Goal: Transaction & Acquisition: Obtain resource

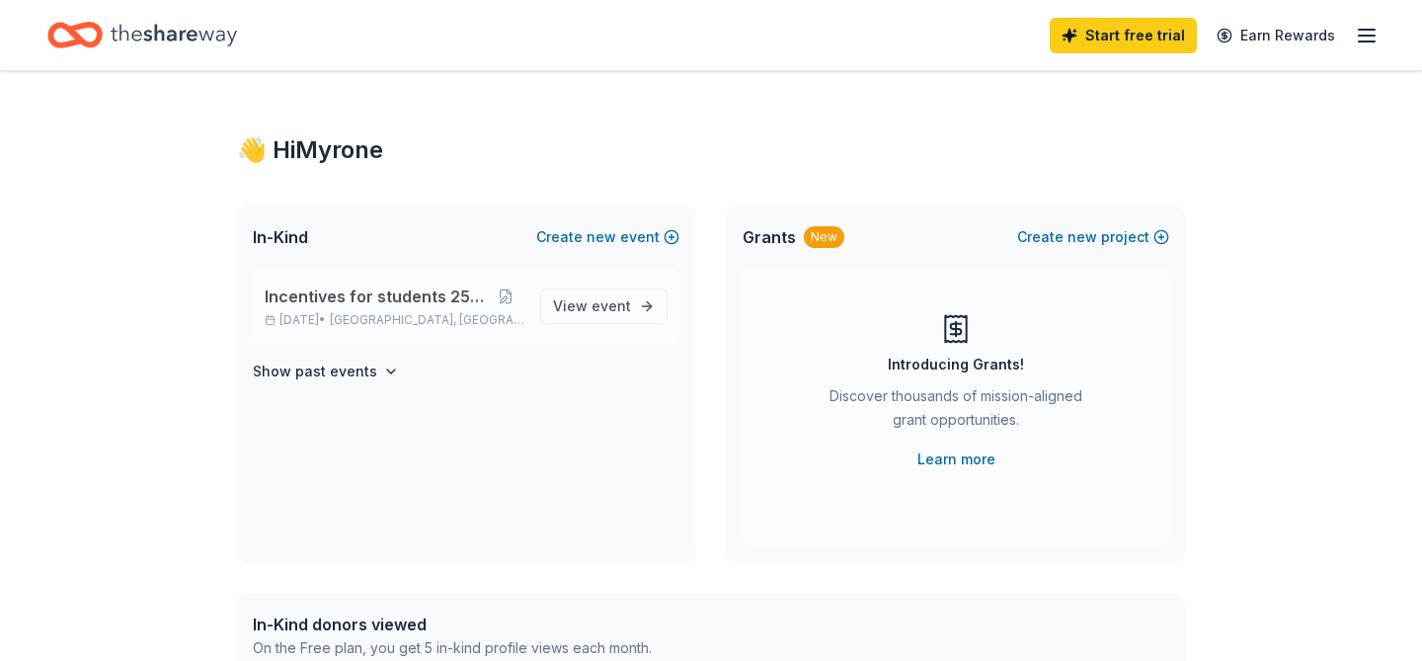
click at [391, 298] on span "Incentives for students 25-26" at bounding box center [376, 296] width 222 height 24
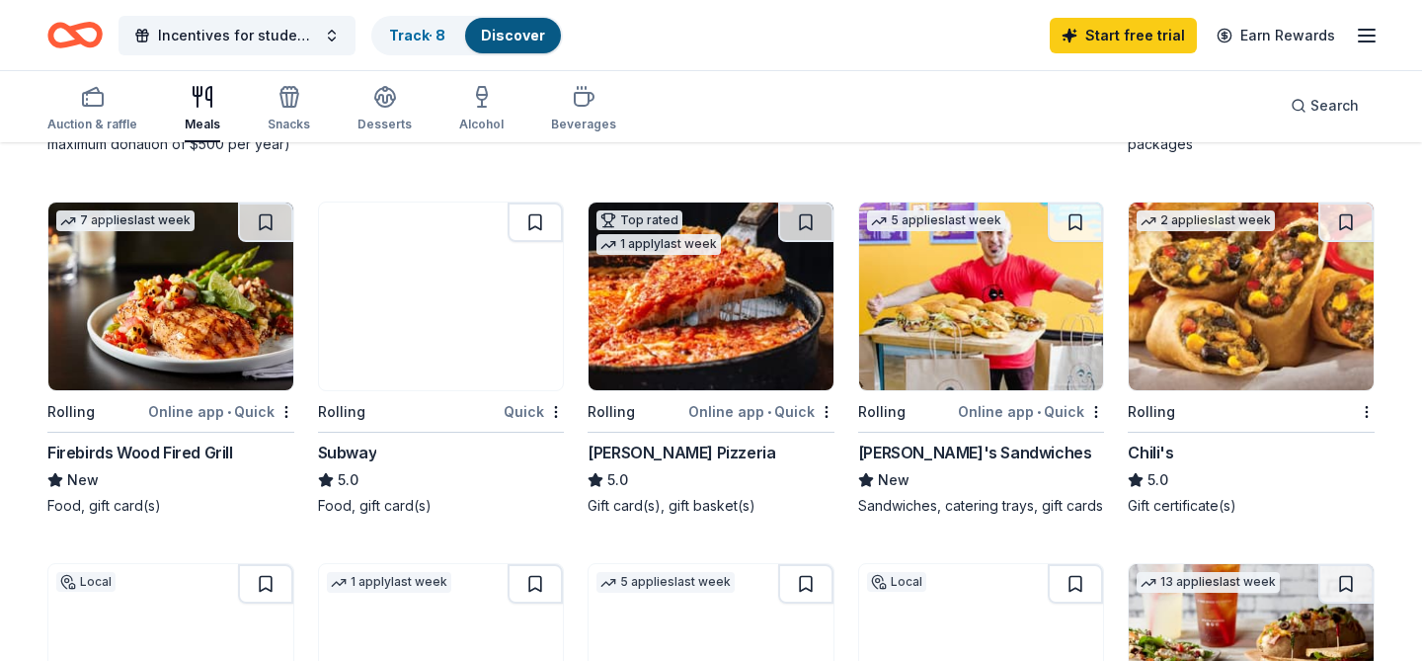
scroll to position [935, 0]
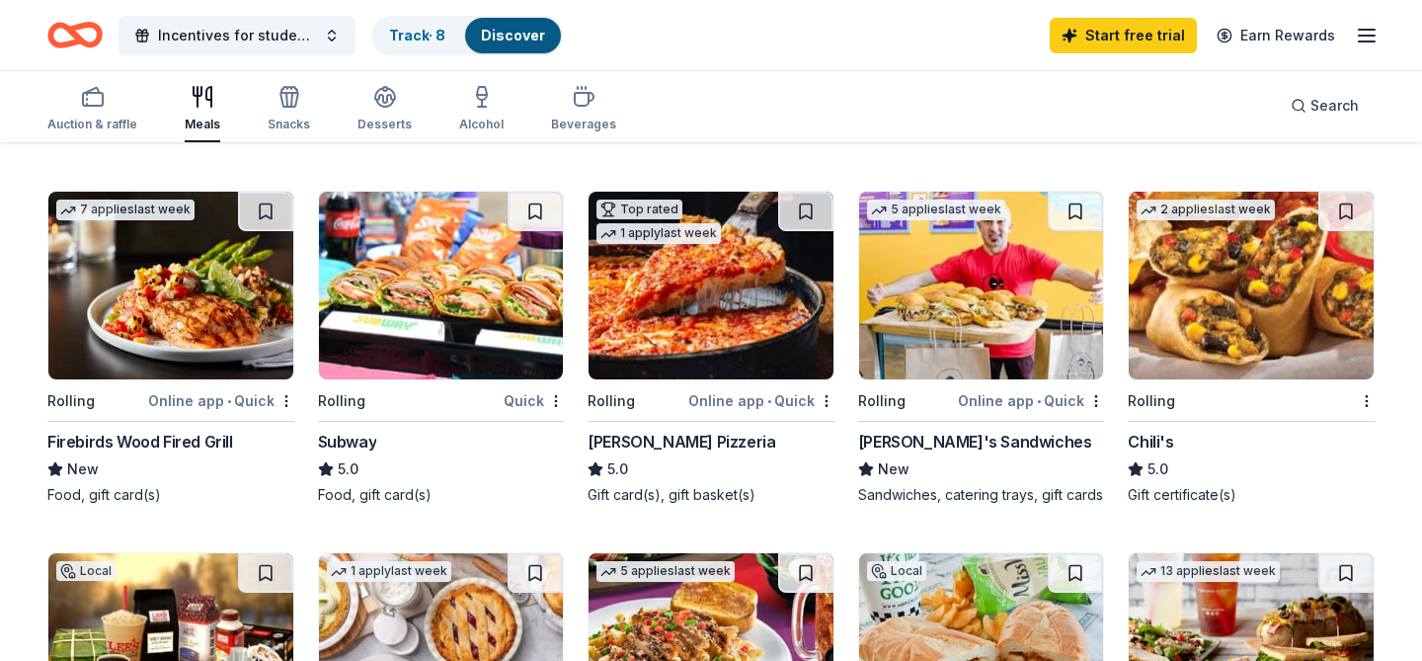
click at [390, 384] on div "Rolling Quick Subway 5.0 Food, gift card(s)" at bounding box center [441, 348] width 247 height 314
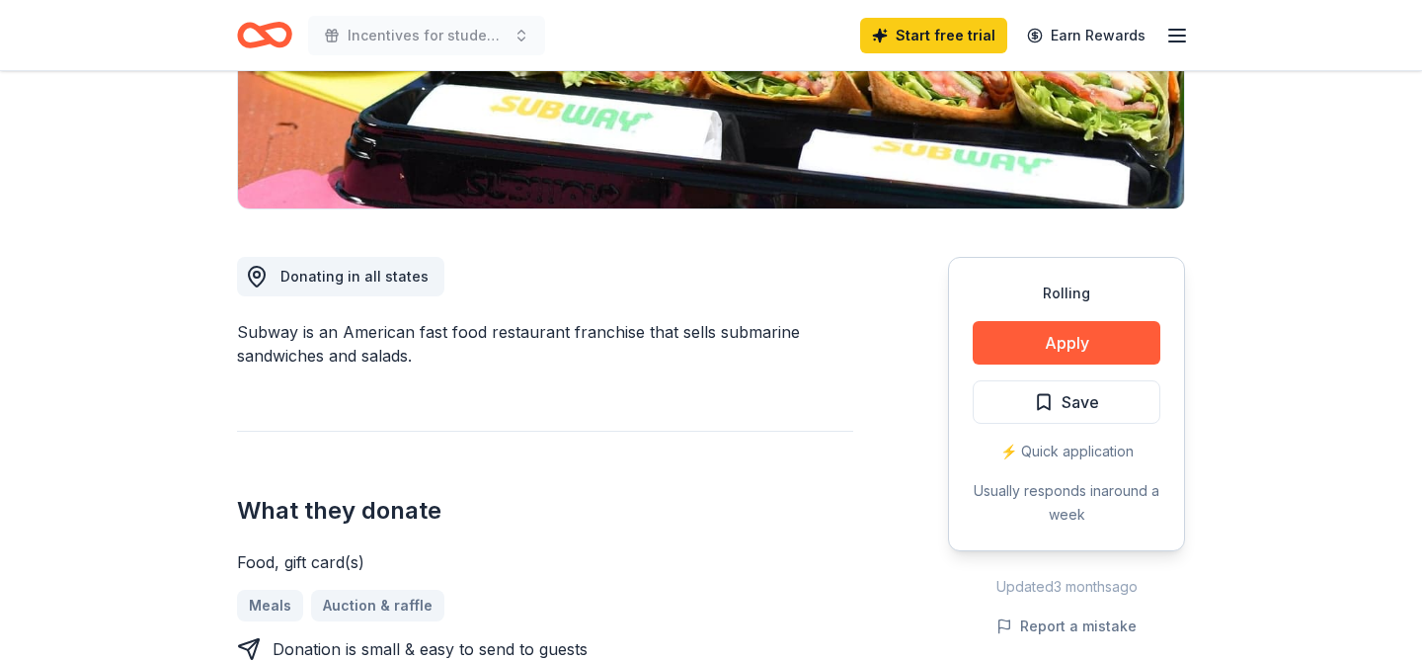
scroll to position [393, 0]
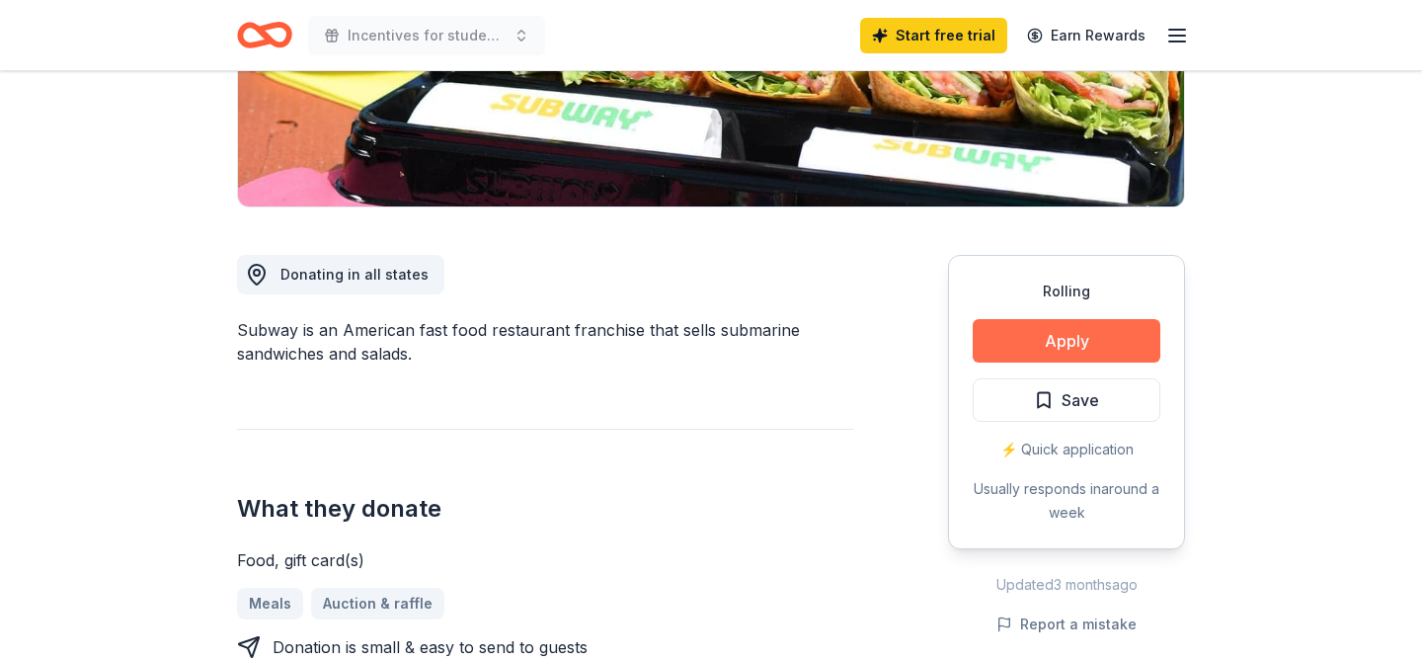
click at [1050, 339] on button "Apply" at bounding box center [1067, 340] width 188 height 43
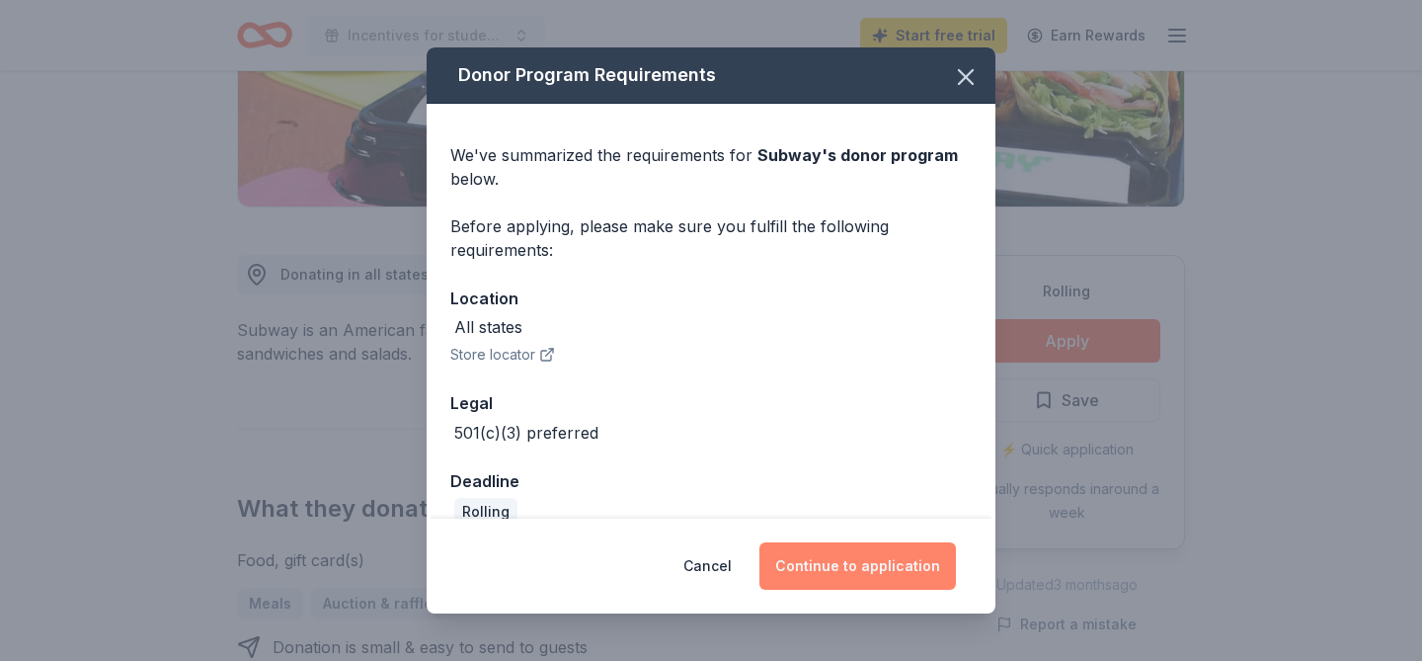
click at [877, 564] on button "Continue to application" at bounding box center [858, 565] width 197 height 47
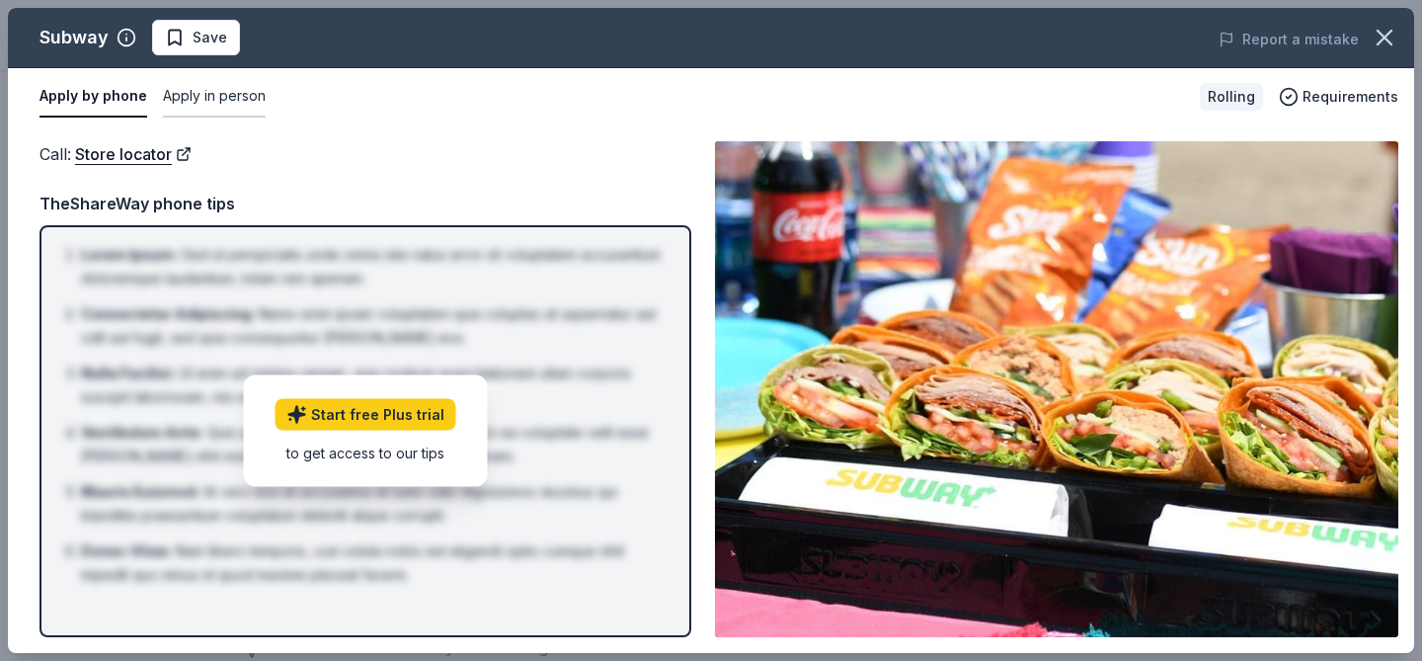
click at [219, 95] on button "Apply in person" at bounding box center [214, 96] width 103 height 41
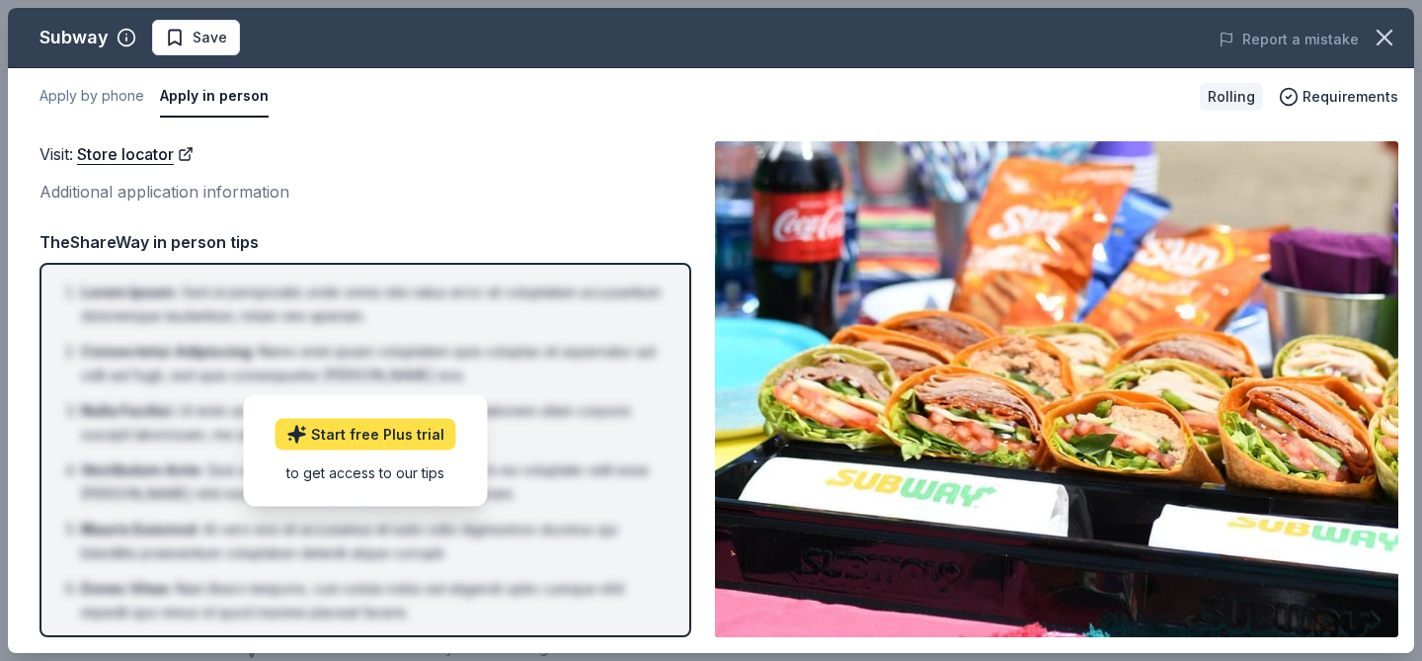
click at [400, 442] on link "Start free Plus trial" at bounding box center [366, 434] width 181 height 32
click at [1387, 40] on icon "button" at bounding box center [1385, 38] width 14 height 14
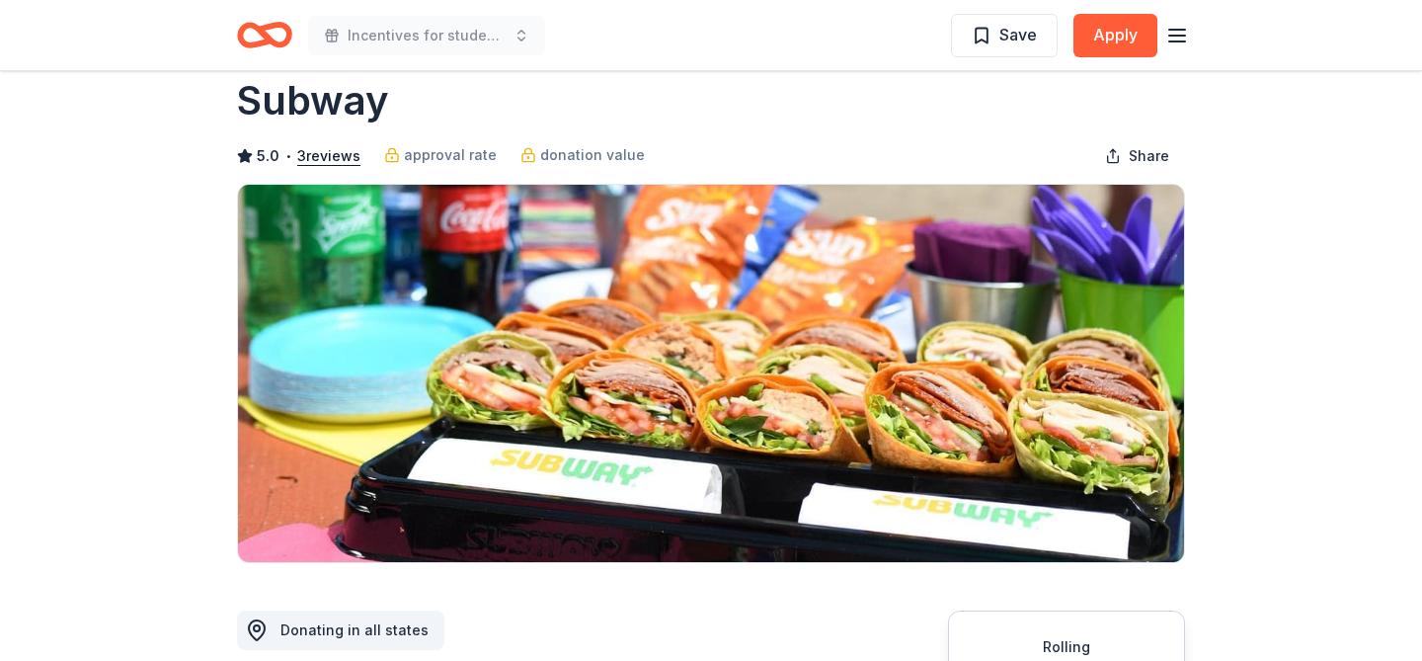
scroll to position [0, 0]
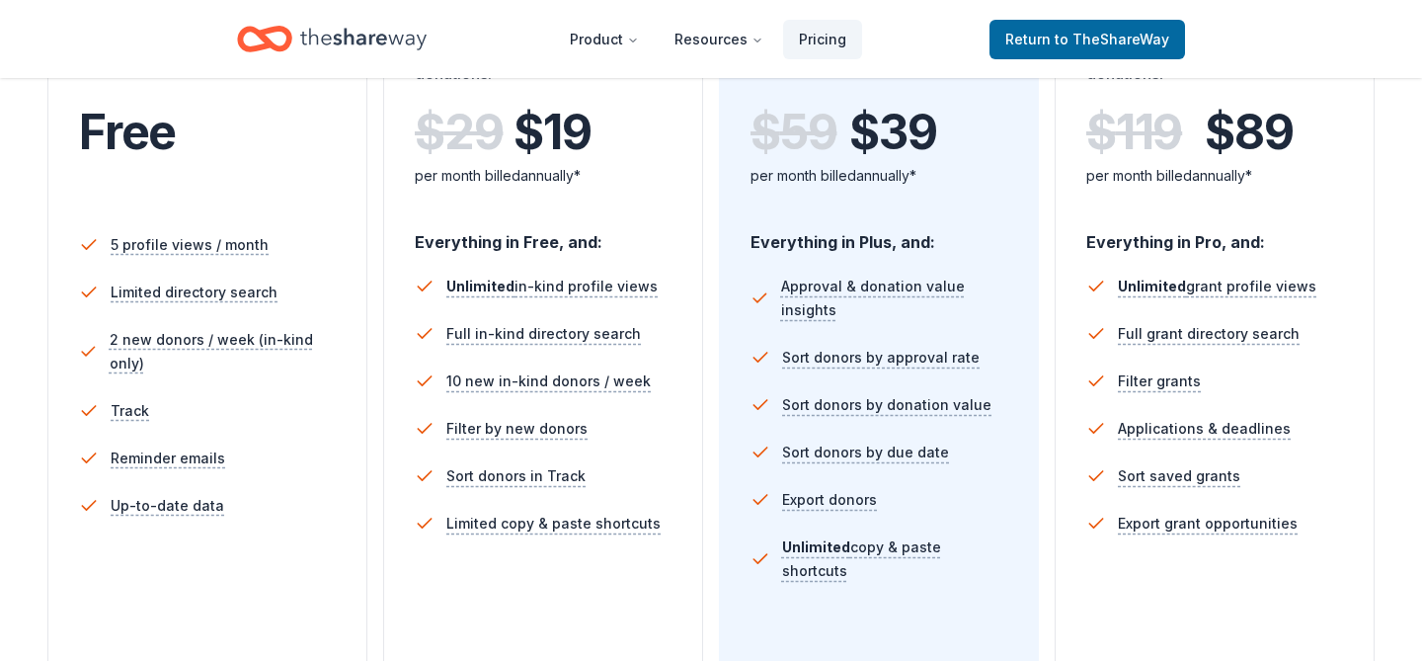
scroll to position [427, 0]
